Goal: Transaction & Acquisition: Purchase product/service

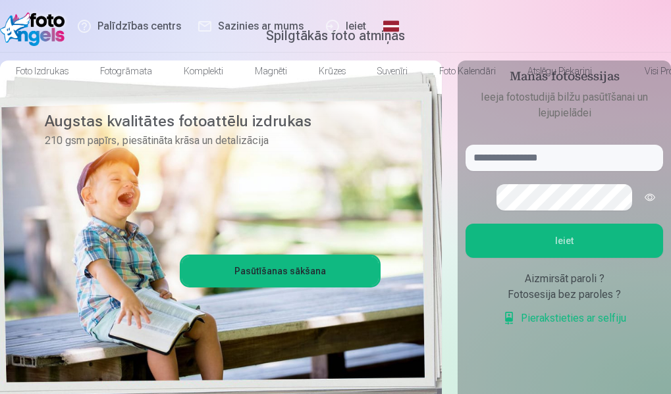
click at [566, 258] on button "Ieiet" at bounding box center [564, 241] width 198 height 34
click at [539, 171] on input "text" at bounding box center [564, 158] width 198 height 26
type input "**********"
click at [637, 210] on button "button" at bounding box center [649, 197] width 25 height 25
click at [569, 258] on button "Ieiet" at bounding box center [564, 241] width 198 height 34
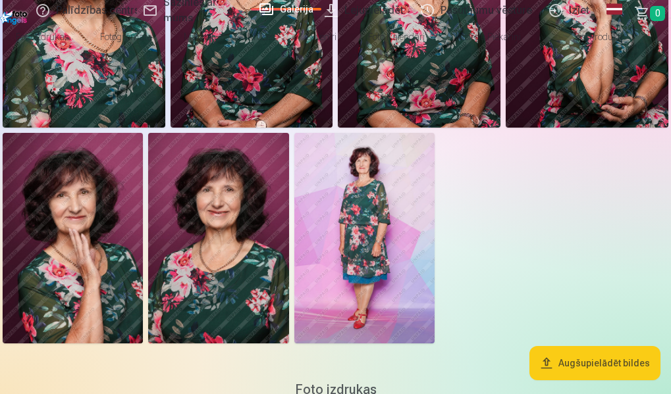
scroll to position [66, 0]
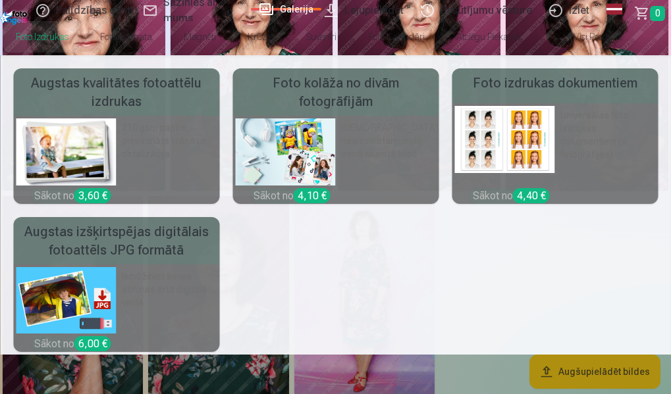
click at [61, 41] on link "Foto izdrukas" at bounding box center [42, 36] width 84 height 37
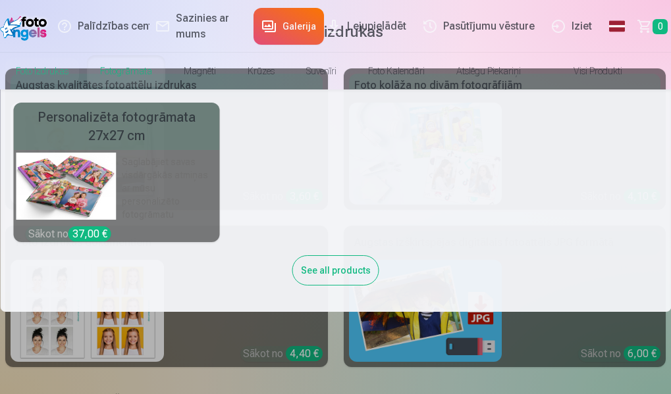
click at [144, 71] on link "Fotogrāmata" at bounding box center [126, 71] width 84 height 37
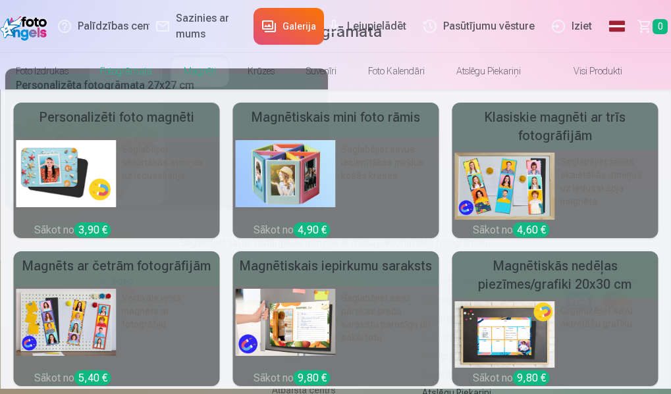
click at [232, 71] on link "Magnēti" at bounding box center [200, 71] width 64 height 37
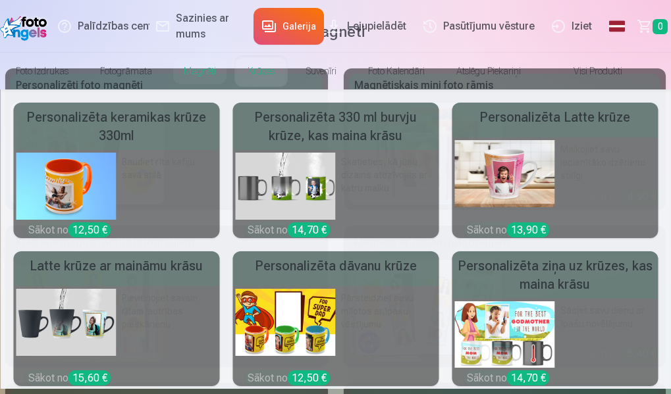
click at [290, 71] on link "Krūzes" at bounding box center [261, 71] width 59 height 37
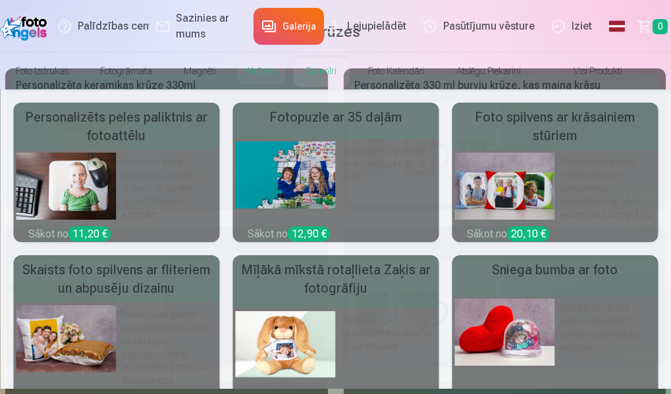
click at [352, 70] on link "Suvenīri" at bounding box center [321, 71] width 62 height 37
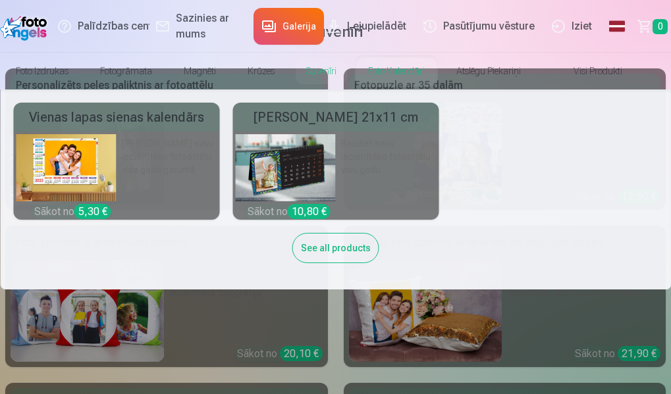
click at [440, 74] on link "Foto kalendāri" at bounding box center [396, 71] width 88 height 37
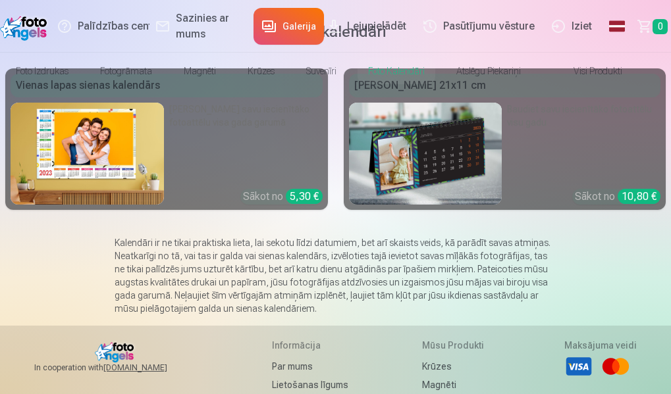
click at [638, 74] on link "Visi produkti" at bounding box center [587, 71] width 101 height 37
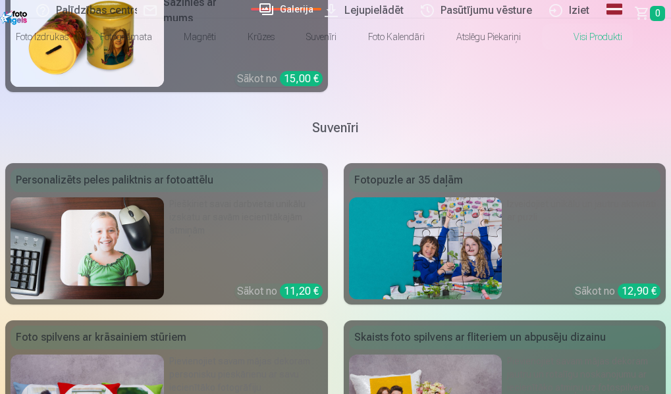
scroll to position [1542, 0]
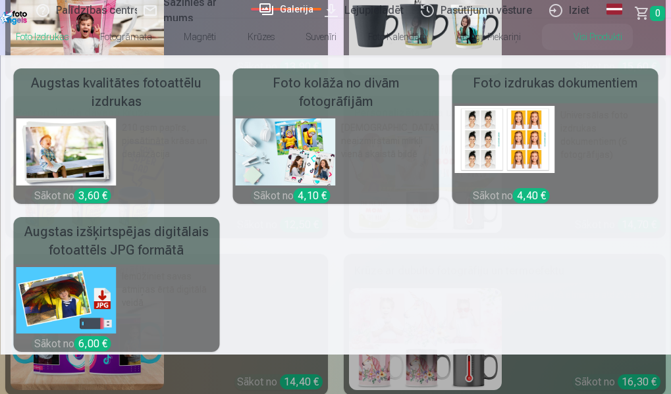
click at [47, 38] on link "Foto izdrukas" at bounding box center [42, 36] width 84 height 37
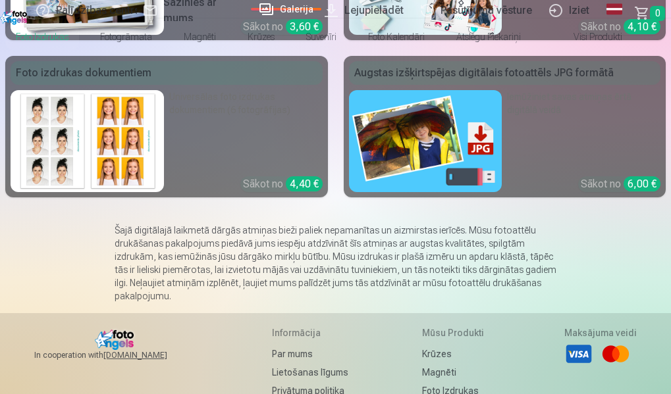
scroll to position [132, 0]
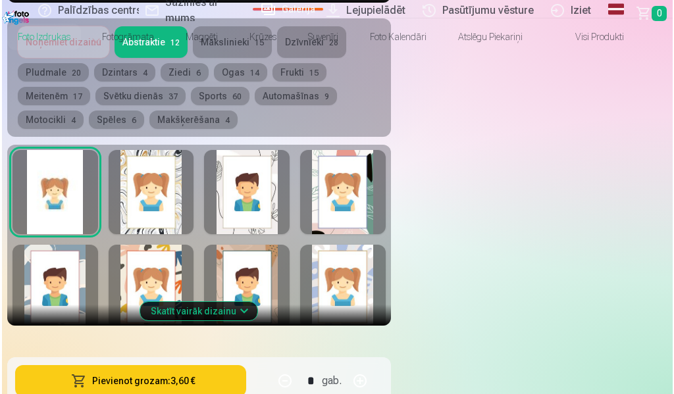
scroll to position [658, 0]
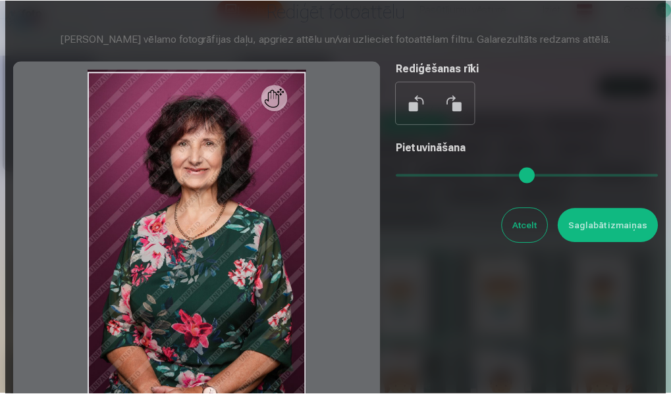
scroll to position [0, 0]
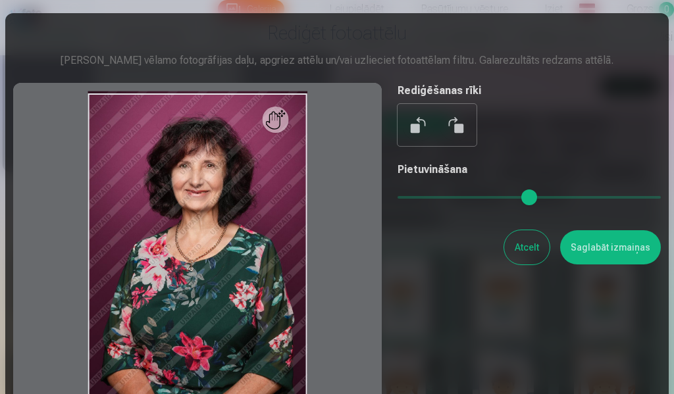
click at [531, 257] on button "Atcelt" at bounding box center [526, 247] width 45 height 34
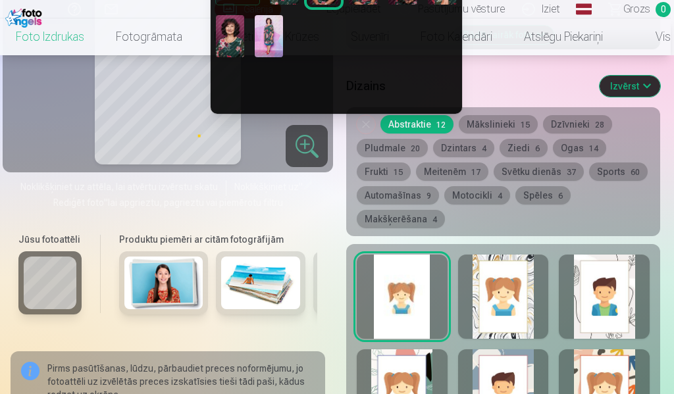
click at [268, 44] on img at bounding box center [269, 36] width 28 height 42
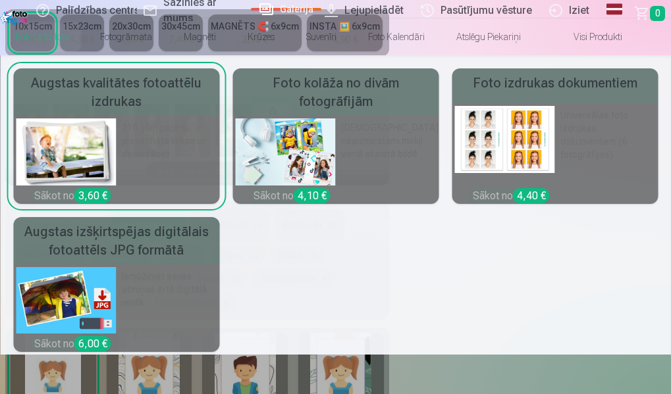
scroll to position [593, 0]
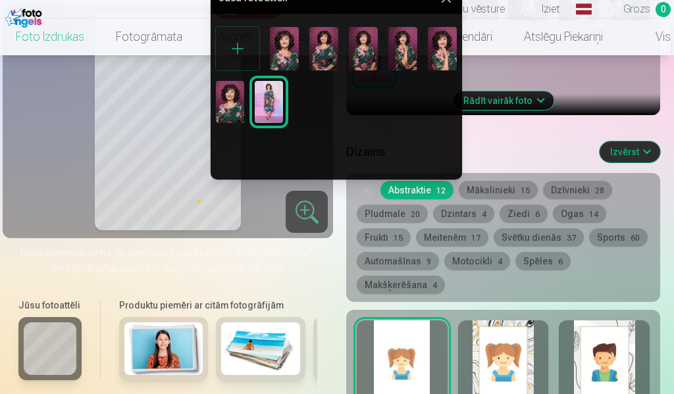
click at [327, 62] on img at bounding box center [323, 48] width 29 height 43
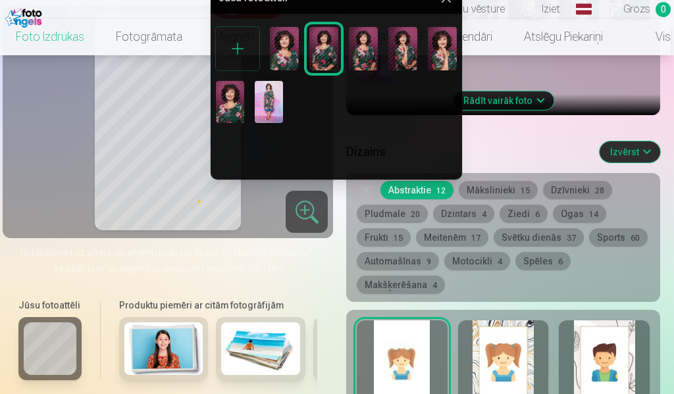
click at [369, 62] on img at bounding box center [363, 48] width 29 height 43
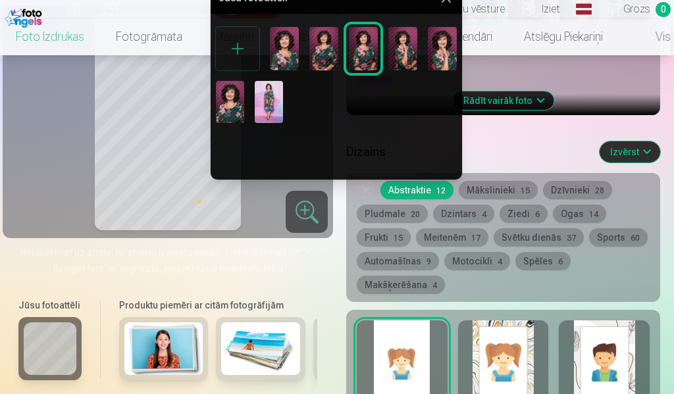
click at [398, 61] on img at bounding box center [402, 48] width 29 height 43
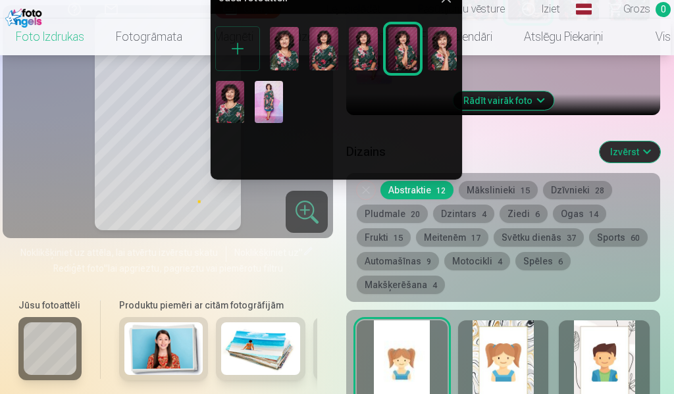
click at [448, 61] on img at bounding box center [442, 48] width 29 height 43
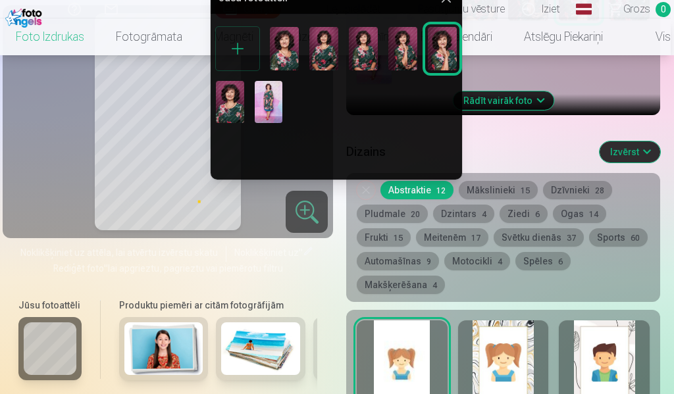
click at [233, 106] on img at bounding box center [230, 102] width 28 height 42
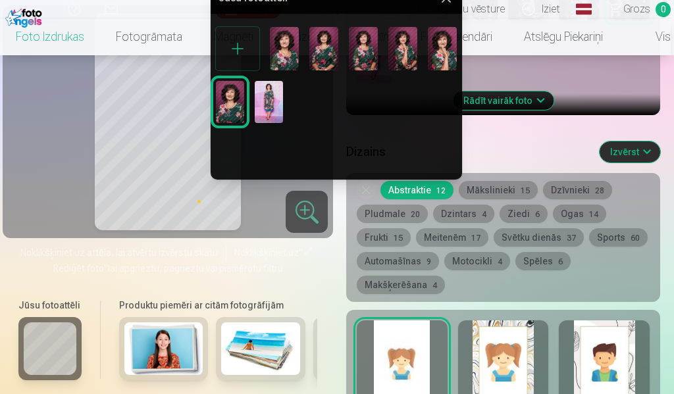
click at [282, 53] on img at bounding box center [284, 48] width 29 height 43
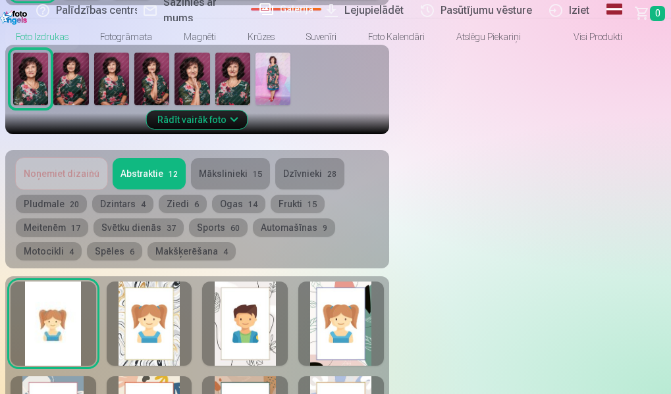
click at [137, 12] on link "Sazinies ar mums" at bounding box center [191, 10] width 109 height 21
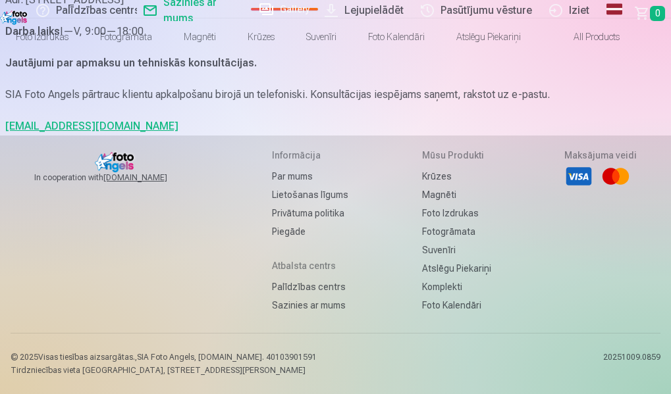
scroll to position [198, 0]
click at [24, 132] on link "info@fotoangels.lv" at bounding box center [91, 126] width 173 height 13
click at [18, 267] on div "In cooperation with izzipix.com Informācija Par mums Lietošanas līgums Privātum…" at bounding box center [336, 265] width 650 height 259
drag, startPoint x: 8, startPoint y: 208, endPoint x: 116, endPoint y: 219, distance: 108.5
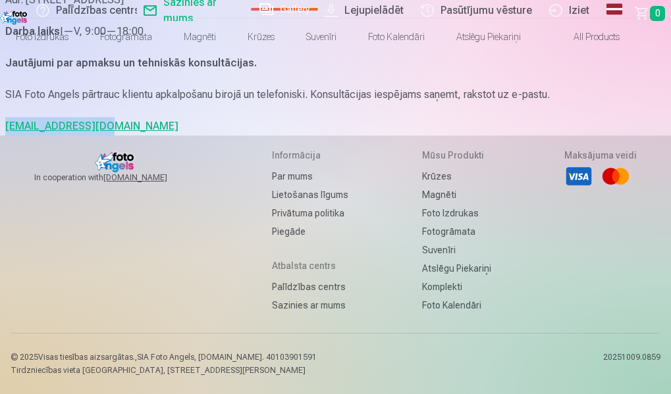
copy link "info@fotoangels.lv"
